Goal: Task Accomplishment & Management: Manage account settings

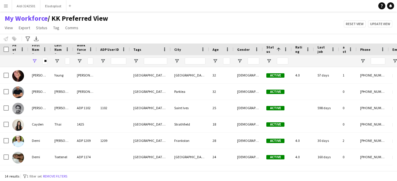
scroll to position [0, 5]
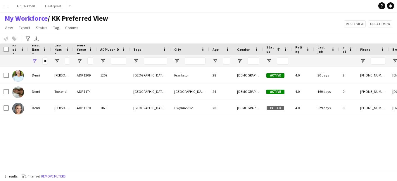
type input "****"
click at [41, 140] on div "[PERSON_NAME] ADP [GEOGRAPHIC_DATA][PERSON_NAME] 28 [DEMOGRAPHIC_DATA] Active 4…" at bounding box center [198, 116] width 397 height 99
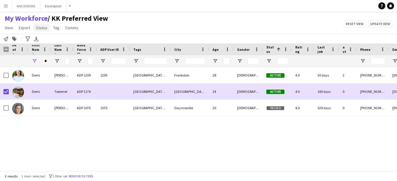
click at [39, 28] on span "Status" at bounding box center [41, 27] width 11 height 5
click at [40, 29] on span "Status" at bounding box center [41, 27] width 11 height 5
click at [41, 29] on span "Status" at bounding box center [41, 27] width 11 height 5
click at [42, 39] on span "Edit" at bounding box center [41, 40] width 7 height 5
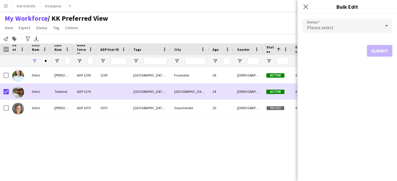
click at [332, 35] on form "Status Please select Submit" at bounding box center [347, 37] width 90 height 47
click at [329, 29] on span "Please select" at bounding box center [320, 28] width 27 height 6
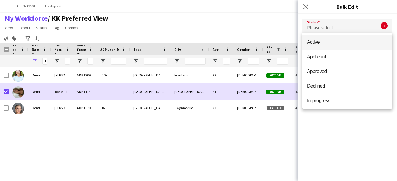
scroll to position [60, 0]
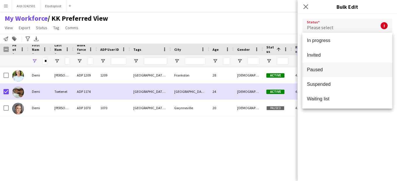
click at [332, 71] on span "Paused" at bounding box center [347, 70] width 81 height 6
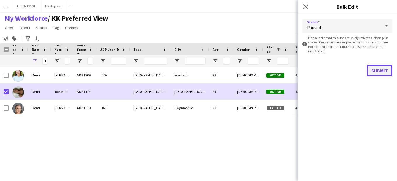
click at [380, 71] on button "Submit" at bounding box center [379, 71] width 25 height 12
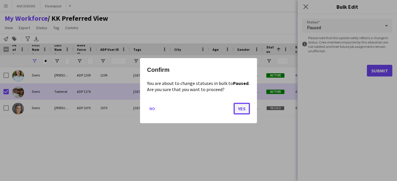
click at [239, 107] on button "Yes" at bounding box center [241, 109] width 16 height 12
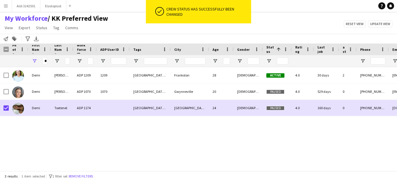
click at [243, 133] on div "[PERSON_NAME] ADP [GEOGRAPHIC_DATA][PERSON_NAME] 28 [DEMOGRAPHIC_DATA] Active 4…" at bounding box center [198, 116] width 397 height 99
